Goal: Check status

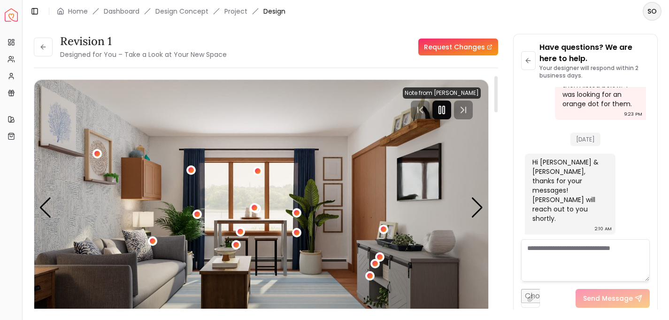
click at [446, 110] on icon "Pause" at bounding box center [441, 109] width 11 height 11
click at [76, 11] on link "Home" at bounding box center [78, 11] width 20 height 9
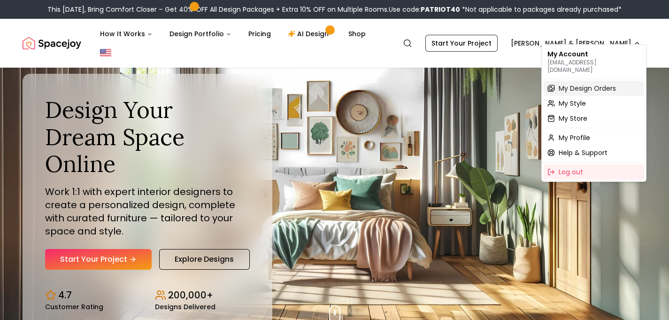
click at [573, 84] on span "My Design Orders" at bounding box center [587, 88] width 57 height 9
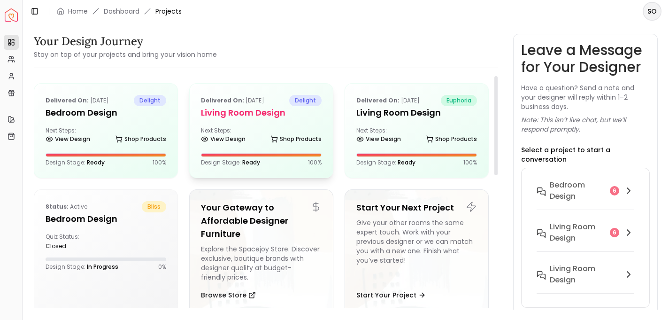
click at [264, 126] on div "Delivered on: [DATE] delight Living Room design Next Steps: View Design Shop Pr…" at bounding box center [261, 131] width 143 height 94
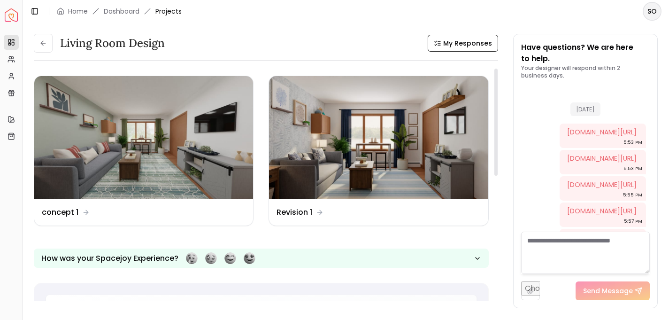
scroll to position [1234, 0]
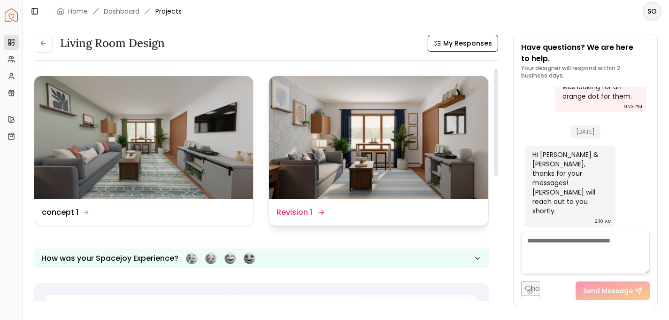
click at [322, 143] on img at bounding box center [378, 137] width 219 height 123
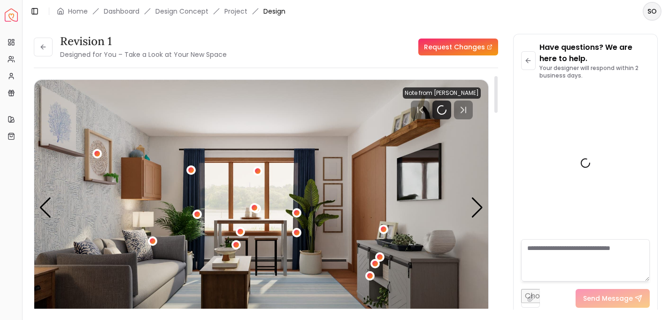
scroll to position [1227, 0]
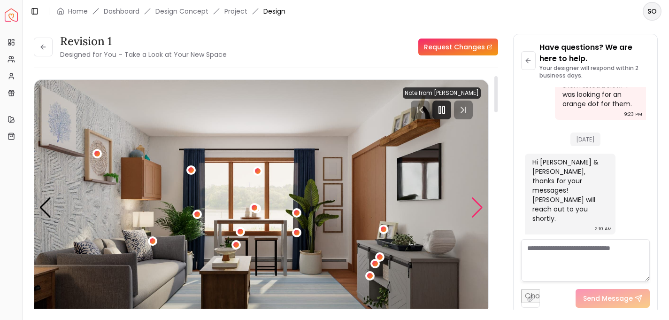
click at [479, 207] on div "Next slide" at bounding box center [477, 207] width 13 height 21
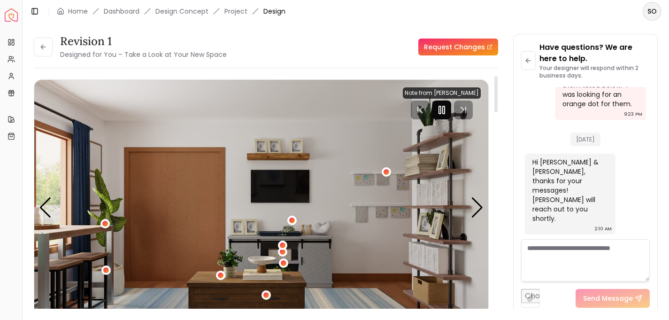
click at [444, 107] on icon "Pause" at bounding box center [441, 109] width 11 height 11
click at [475, 207] on div "Next slide" at bounding box center [477, 207] width 13 height 21
